Goal: Task Accomplishment & Management: Complete application form

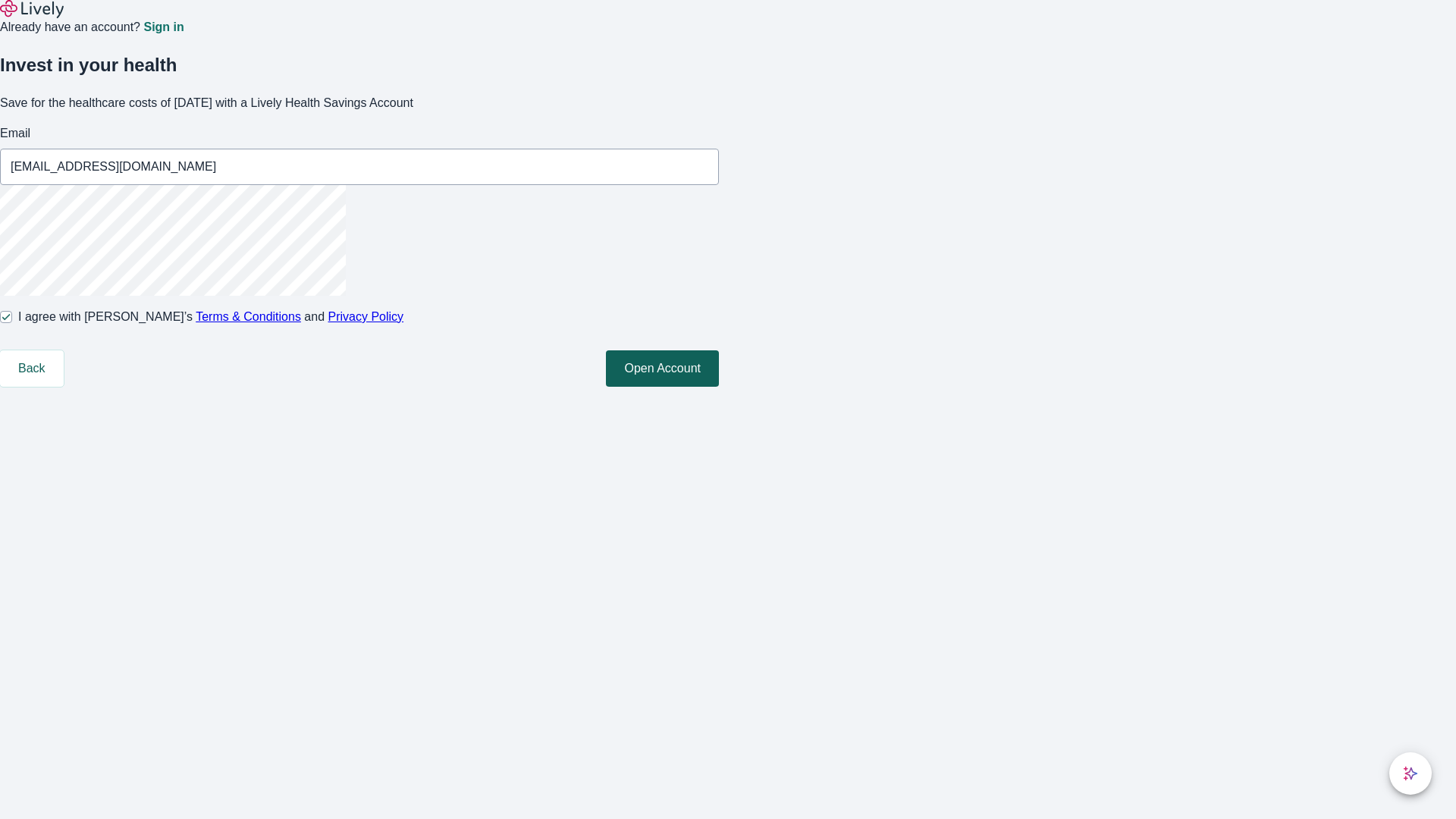
click at [719, 387] on button "Open Account" at bounding box center [662, 368] width 113 height 36
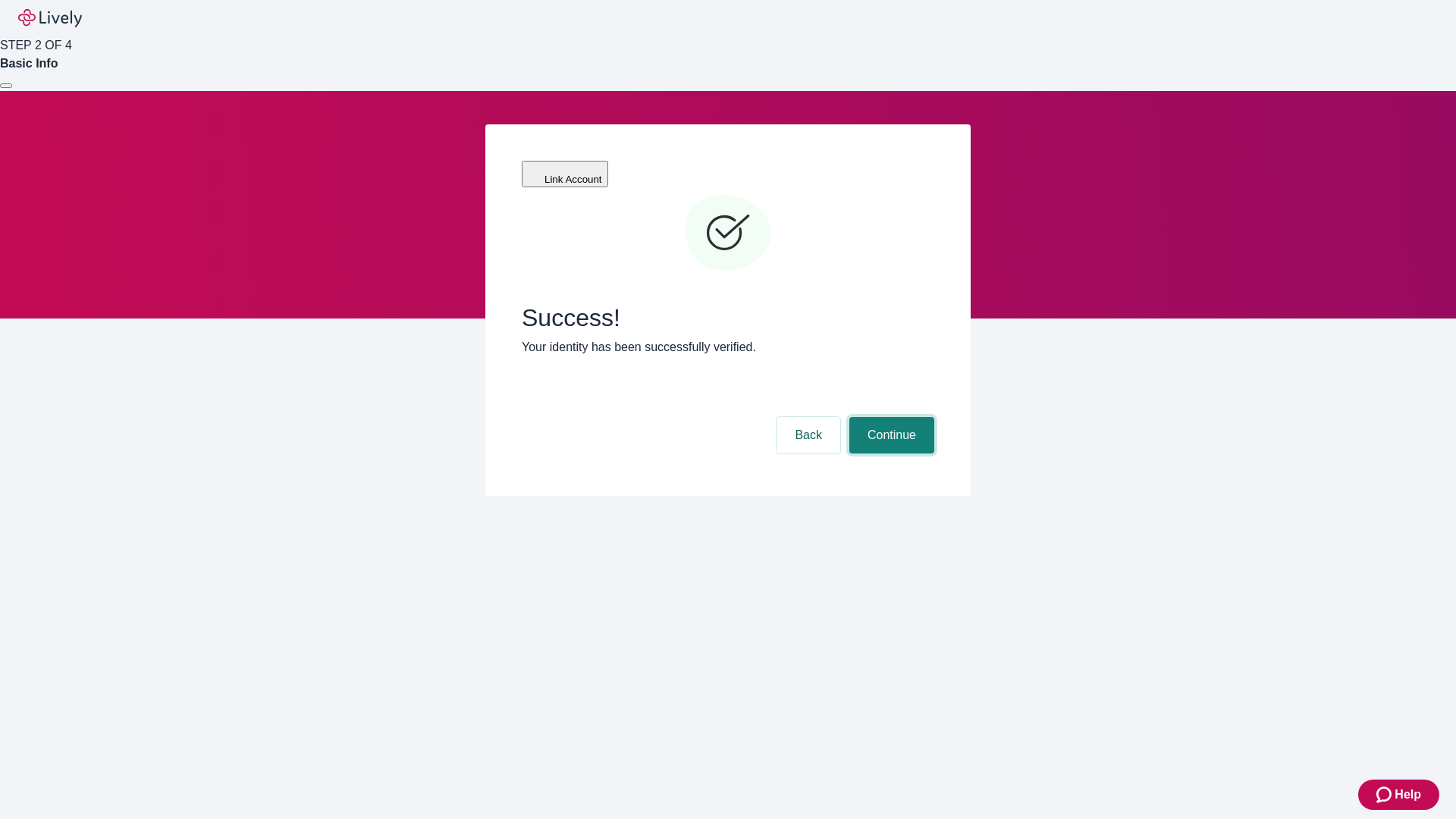
click at [890, 417] on button "Continue" at bounding box center [891, 435] width 85 height 36
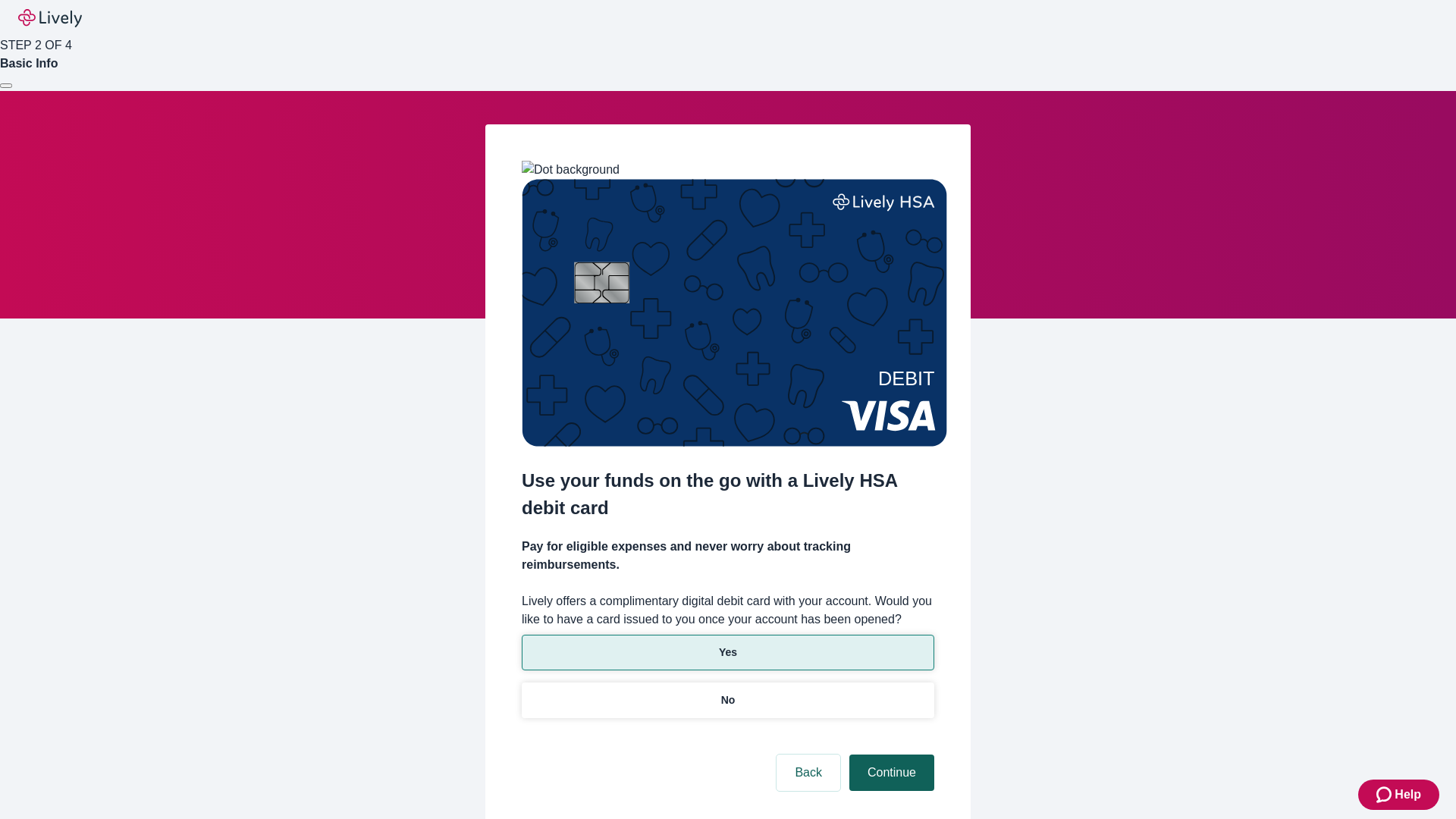
click at [728, 644] on p "Yes" at bounding box center [728, 652] width 18 height 16
click at [890, 754] on button "Continue" at bounding box center [891, 772] width 85 height 36
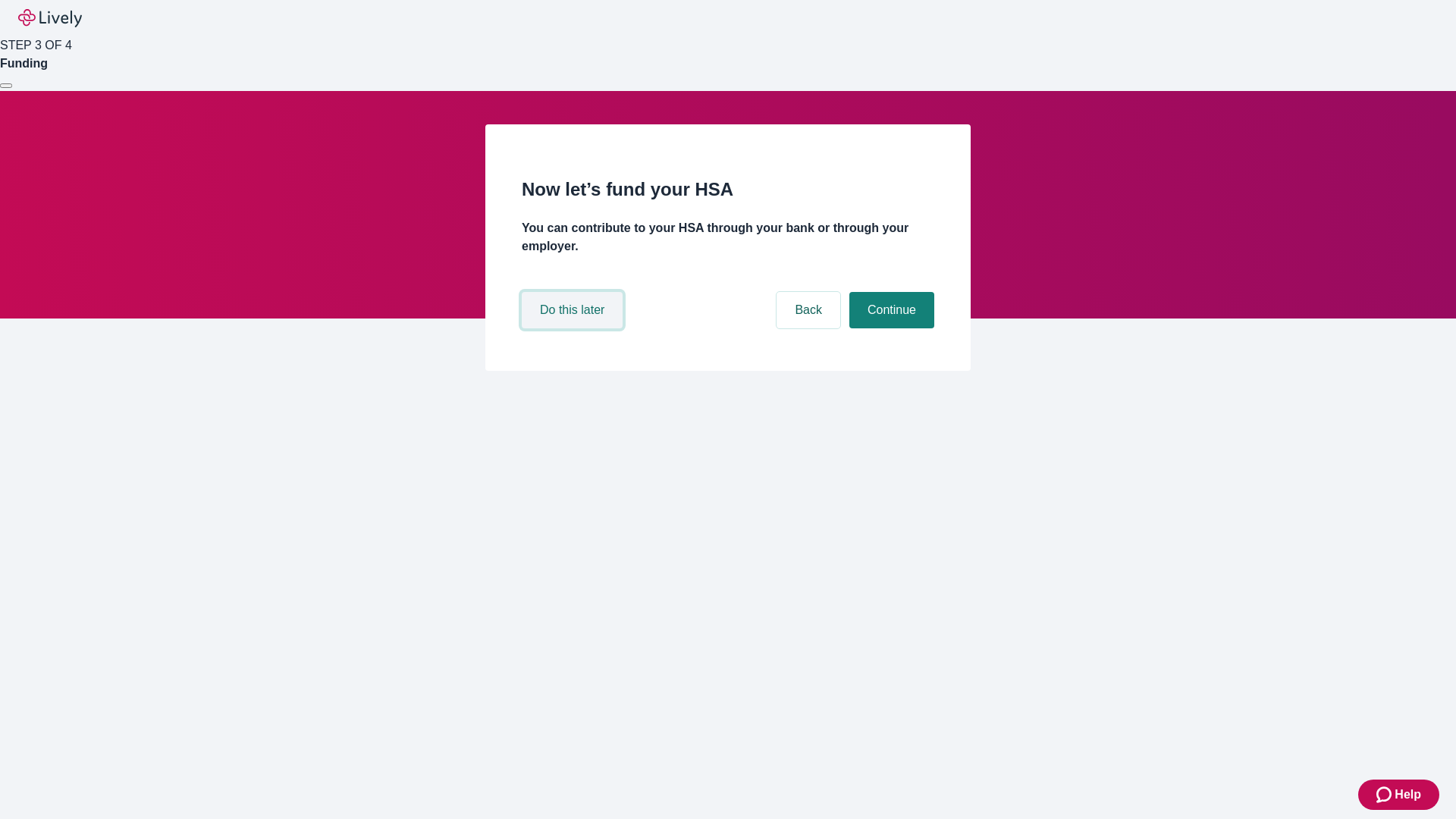
click at [574, 328] on button "Do this later" at bounding box center [572, 310] width 101 height 36
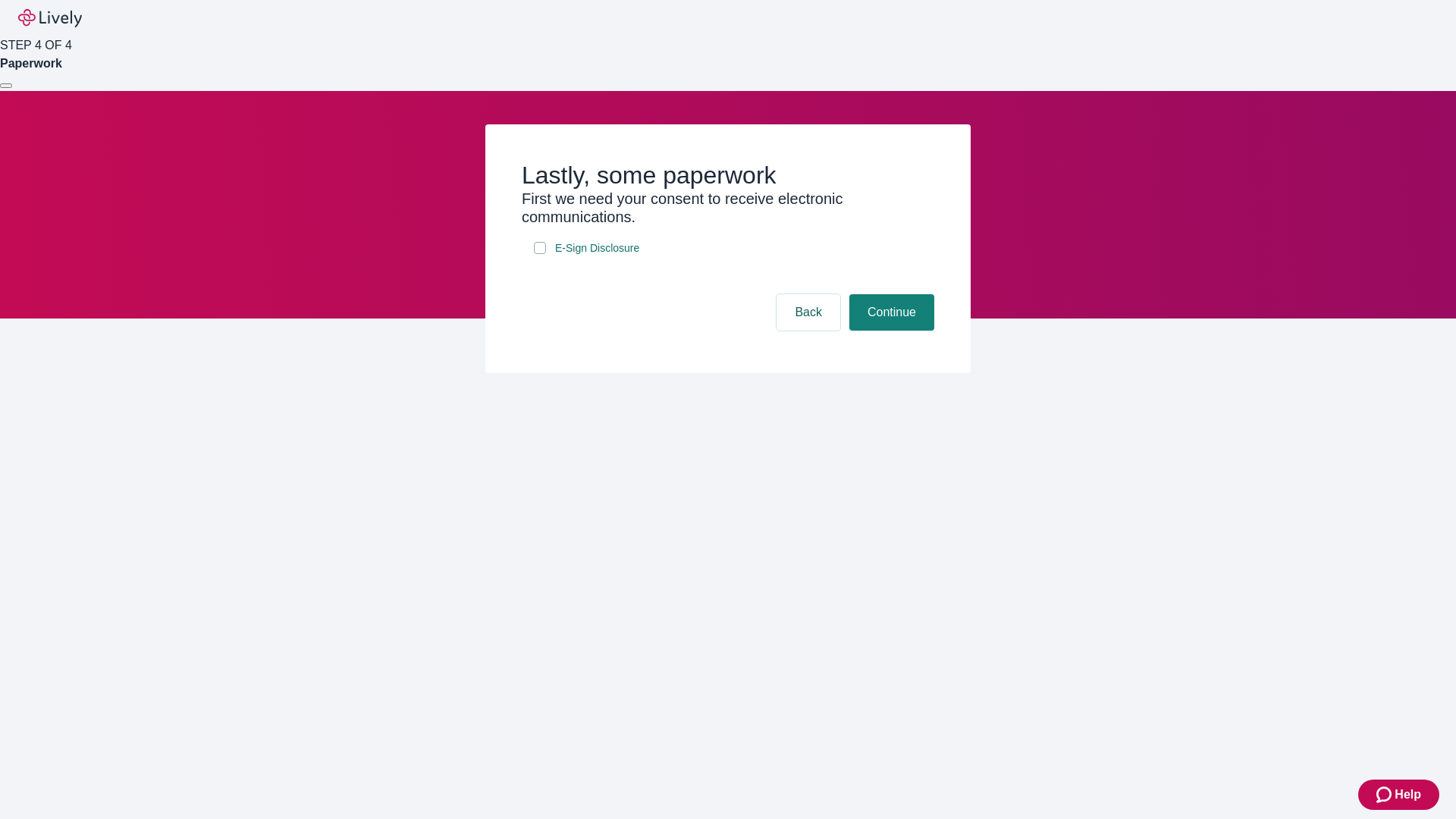
click at [540, 254] on input "E-Sign Disclosure" at bounding box center [540, 248] width 12 height 12
checkbox input "true"
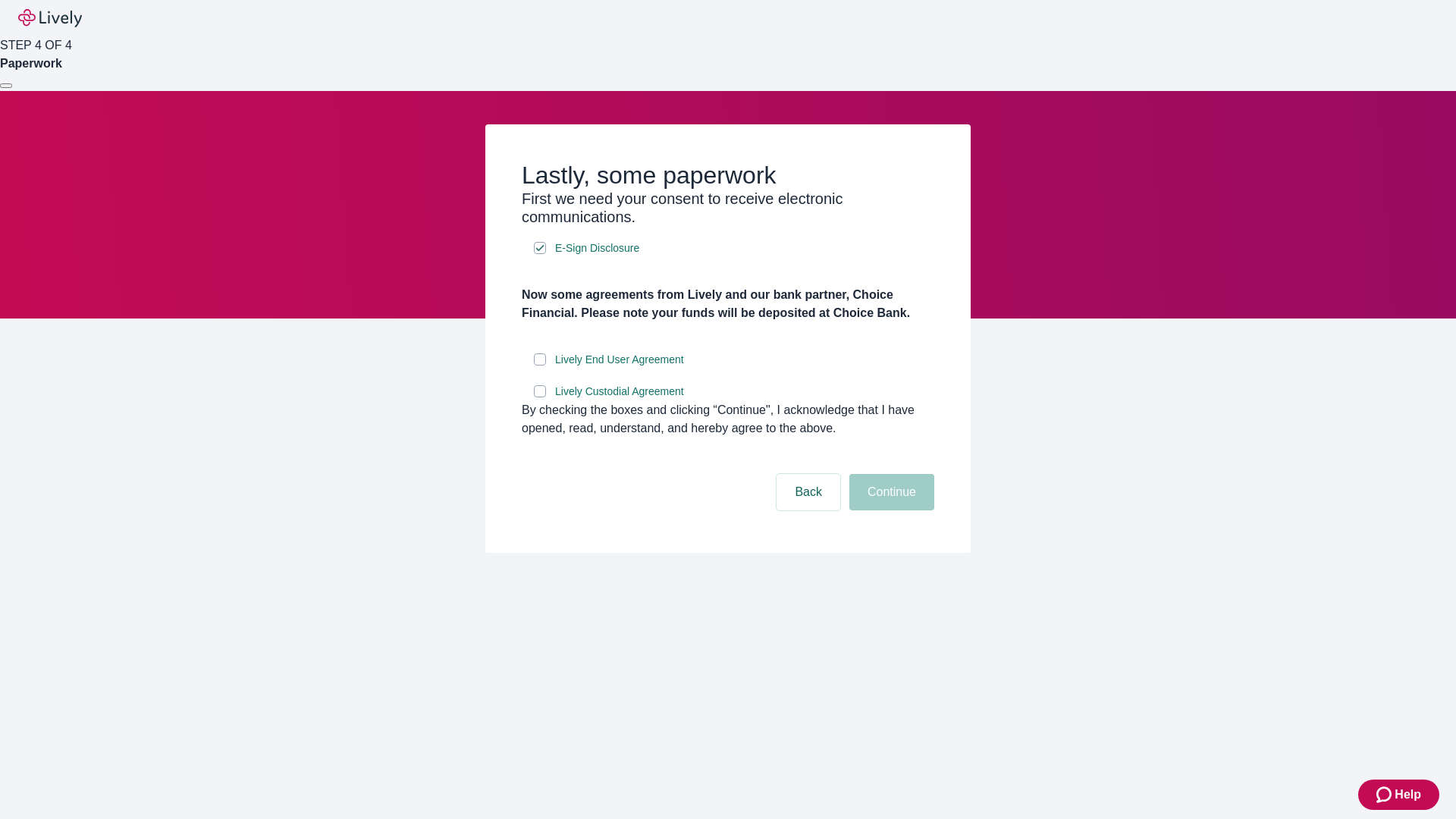
click at [540, 366] on input "Lively End User Agreement" at bounding box center [540, 359] width 12 height 12
checkbox input "true"
click at [540, 397] on input "Lively Custodial Agreement" at bounding box center [540, 391] width 12 height 12
checkbox input "true"
click at [890, 510] on button "Continue" at bounding box center [891, 491] width 85 height 36
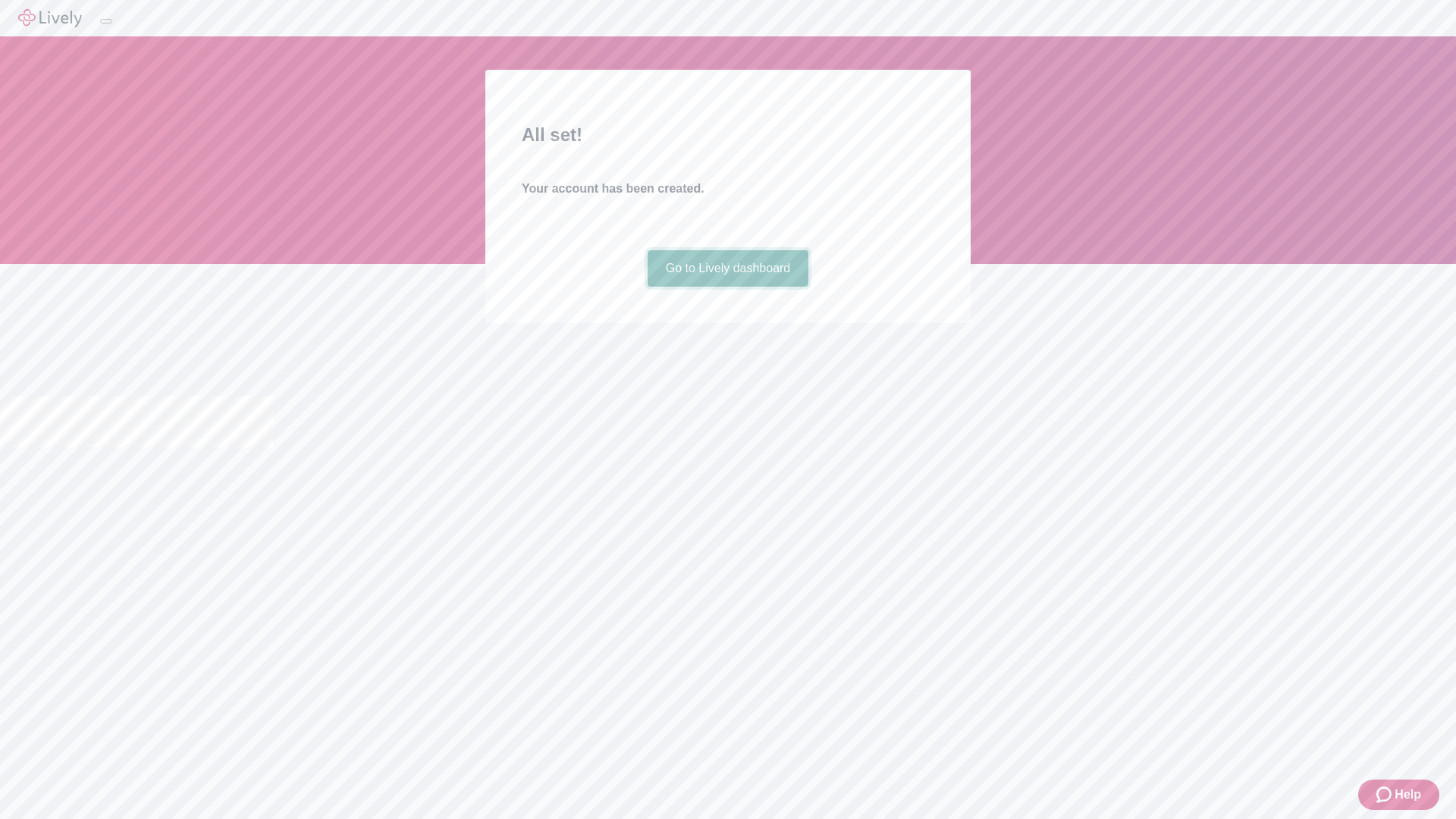
click at [728, 287] on link "Go to Lively dashboard" at bounding box center [728, 268] width 161 height 36
